Goal: Check status: Check status

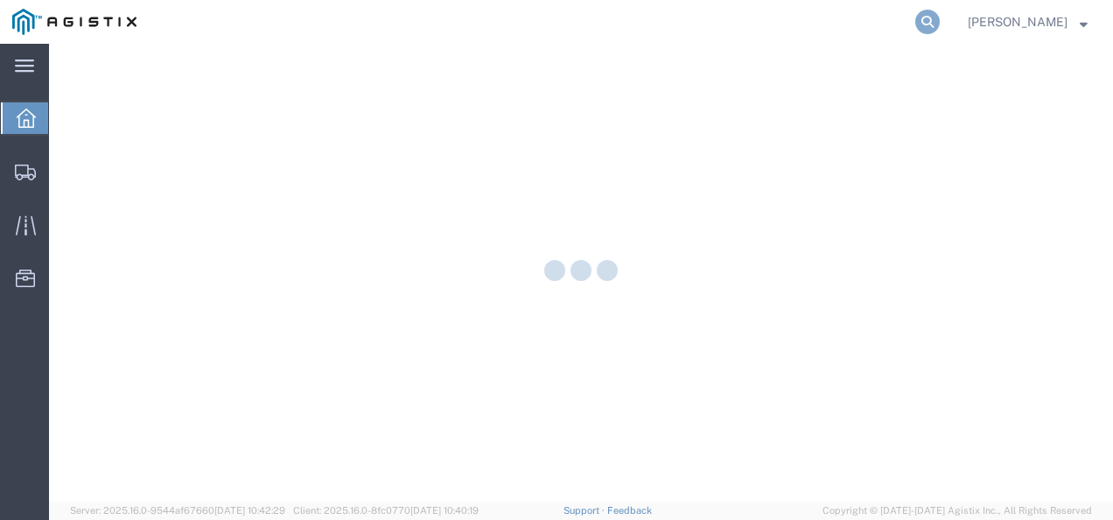
click at [939, 31] on icon at bounding box center [927, 22] width 24 height 24
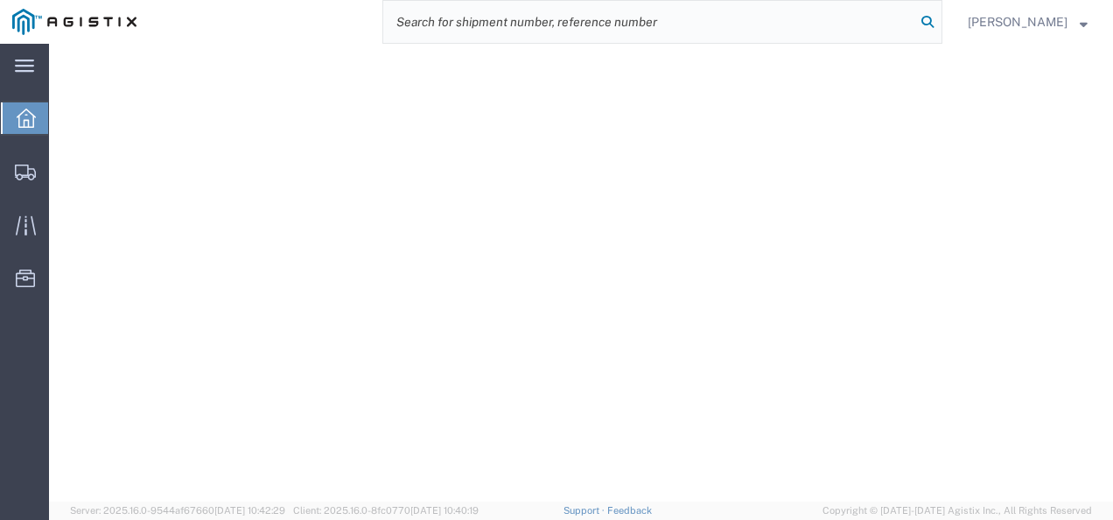
paste input "56459311"
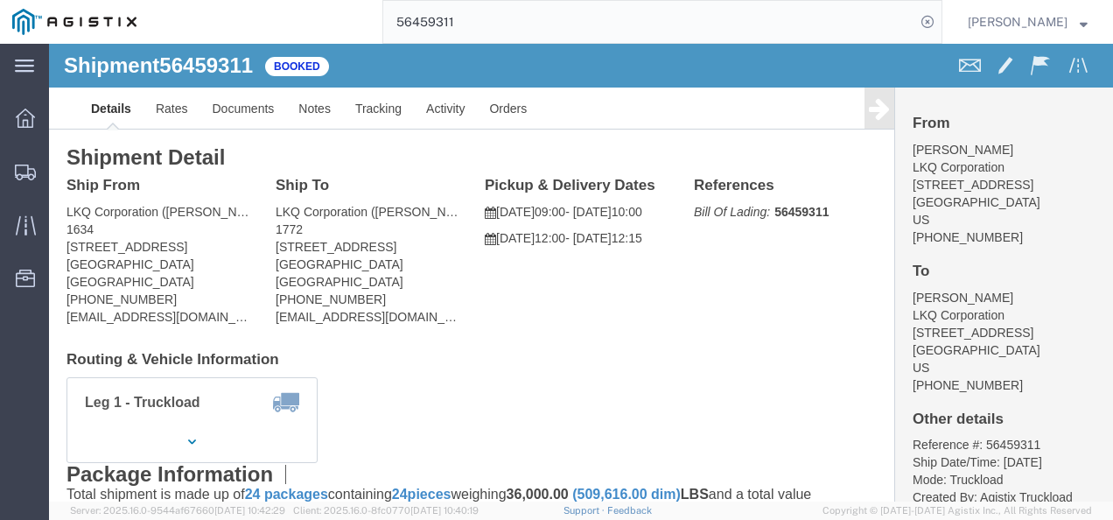
click div "Leg 1 - Truckload Vehicle 1: Standard Dry Van (53 Feet) Number of trucks: 1"
click at [518, 20] on input "56459311" at bounding box center [649, 22] width 532 height 42
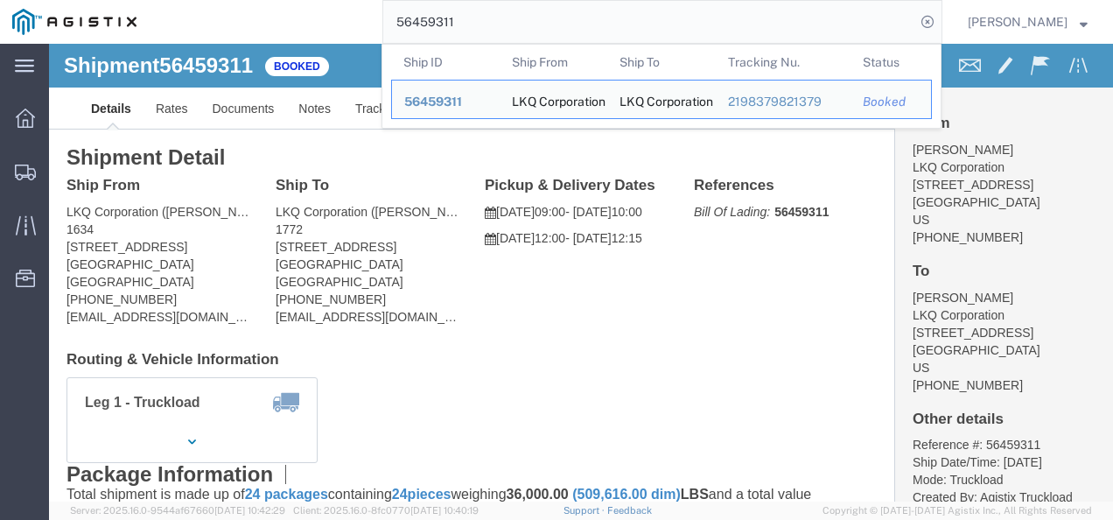
click at [518, 20] on input "56459311" at bounding box center [649, 22] width 532 height 42
paste input "71627"
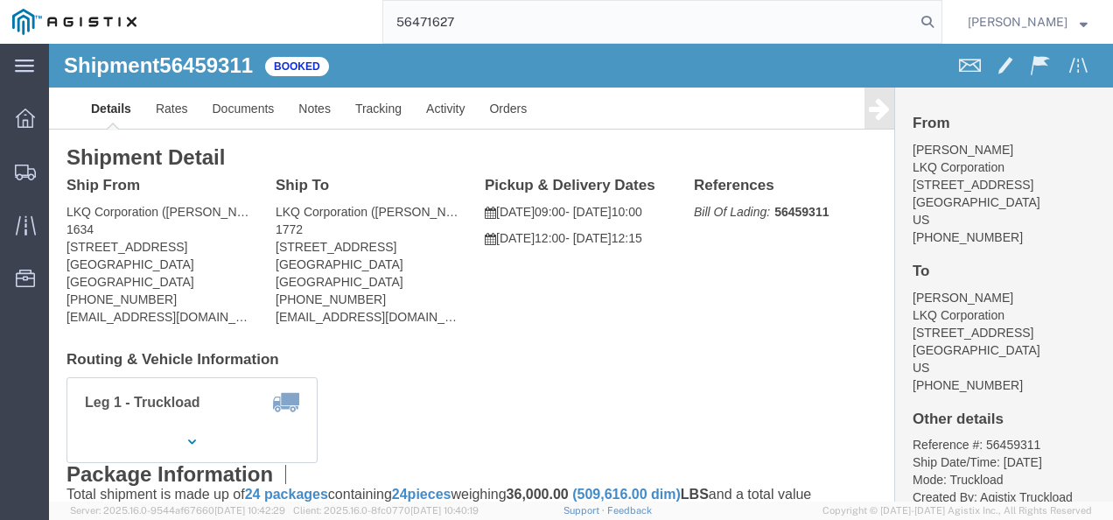
type input "56471627"
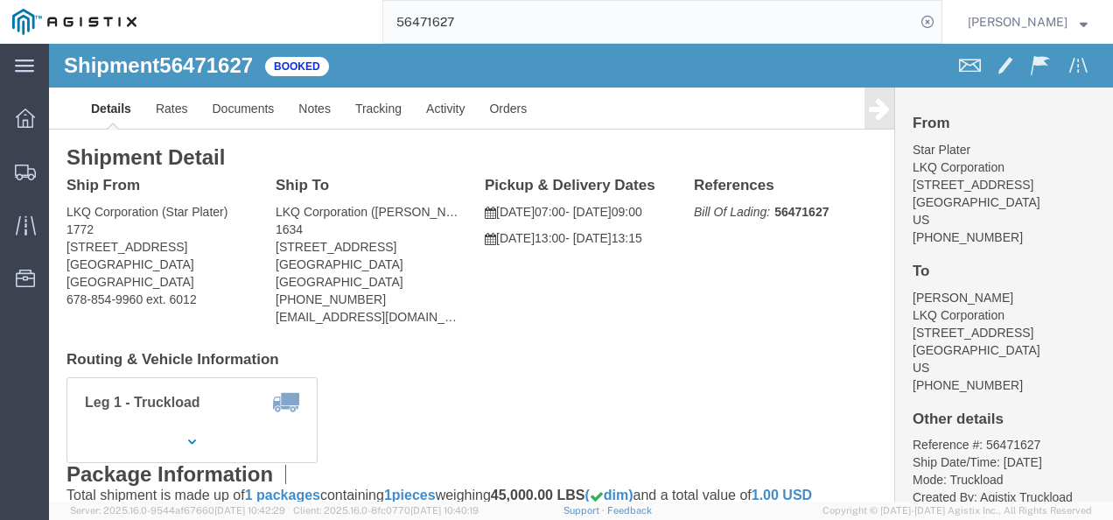
click div "Shipment Detail Ship From LKQ Corporation (Star Plater) [STREET_ADDRESS] 678-85…"
drag, startPoint x: 450, startPoint y: 299, endPoint x: 466, endPoint y: 361, distance: 64.3
click div "Leg 1 - Truckload Vehicle 1: Standard Dry Van (53 Feet) Number of trucks: 1"
click div "Ship From LKQ Corporation (Star Plater) [STREET_ADDRESS] 678-854-9960 ext. 6012…"
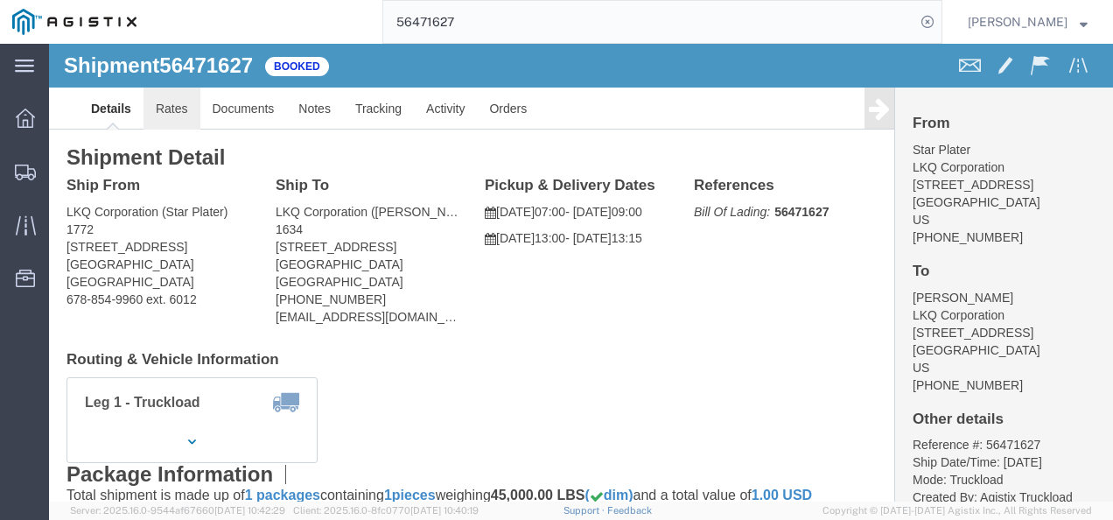
click link "Rates"
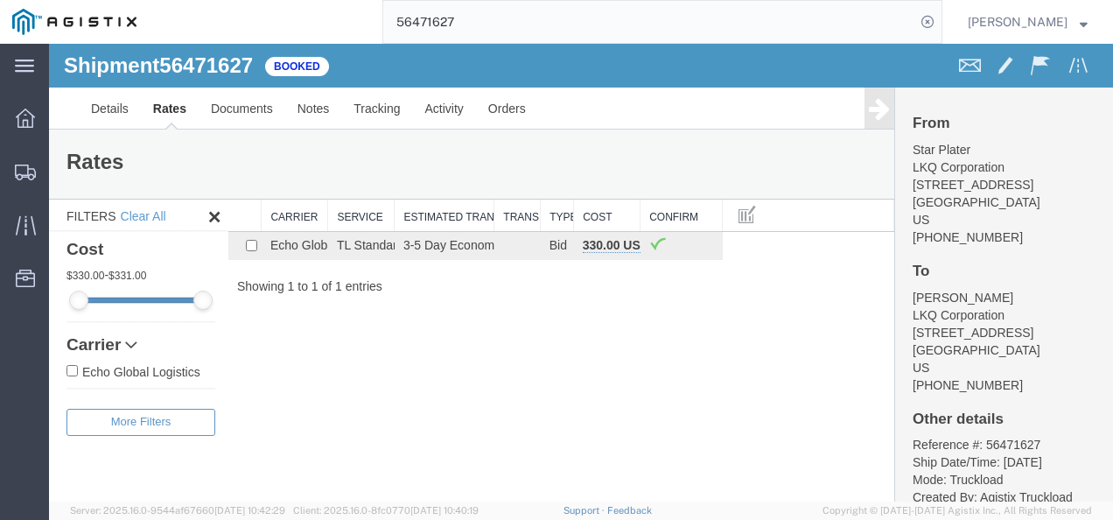
click at [506, 392] on div "Shipment 56471627 1 of 1 Booked Details Rates Documents Notes Tracking Activity…" at bounding box center [581, 272] width 1064 height 457
